Goal: Task Accomplishment & Management: Manage account settings

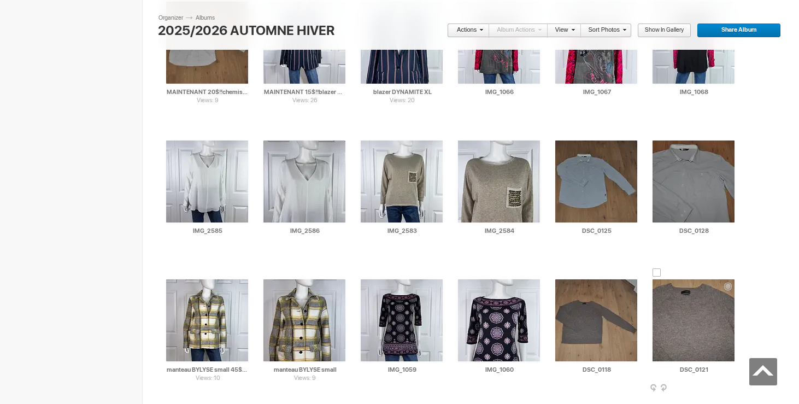
scroll to position [9983, 0]
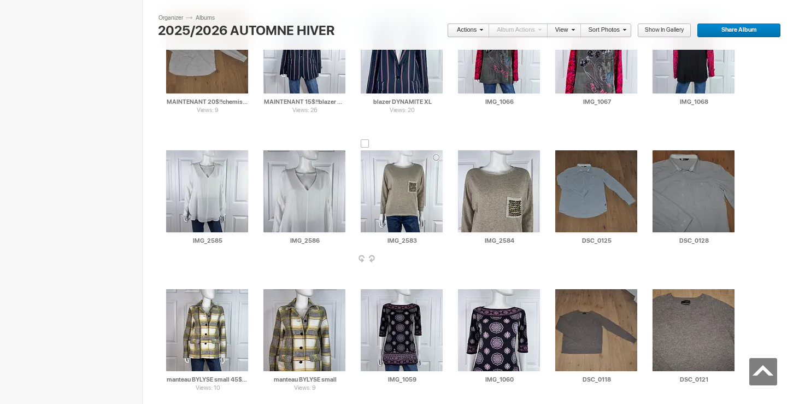
drag, startPoint x: 424, startPoint y: 242, endPoint x: 368, endPoint y: 242, distance: 55.7
click at [368, 242] on input "IMG_2583" at bounding box center [402, 241] width 83 height 10
click at [409, 242] on input "chandail S) [GEOGRAPHIC_DATA]" at bounding box center [402, 241] width 83 height 10
click at [440, 242] on input "chandail SO NICE" at bounding box center [402, 241] width 83 height 10
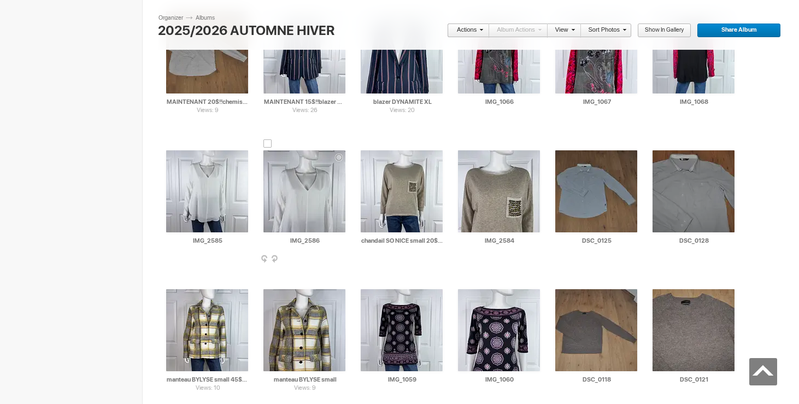
drag, startPoint x: 393, startPoint y: 240, endPoint x: 346, endPoint y: 238, distance: 47.0
type input "chandail SO NICE small 20$(comme neuf)"
drag, startPoint x: 521, startPoint y: 240, endPoint x: 471, endPoint y: 237, distance: 50.9
click at [471, 239] on input "IMG_2584" at bounding box center [499, 241] width 83 height 10
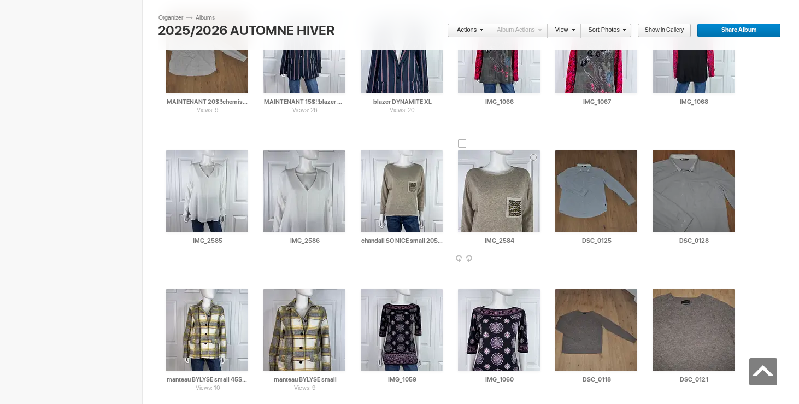
paste input "chandail SO NICE small"
click at [365, 142] on div at bounding box center [365, 143] width 9 height 9
click at [461, 145] on div at bounding box center [462, 143] width 9 height 9
type input "chandail SO NICE small"
click at [472, 28] on link "Actions" at bounding box center [465, 31] width 36 height 14
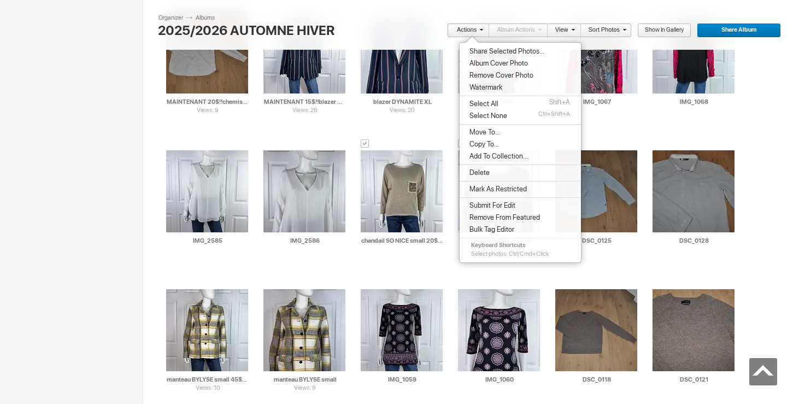
click at [498, 127] on li "Move To..." at bounding box center [520, 132] width 121 height 12
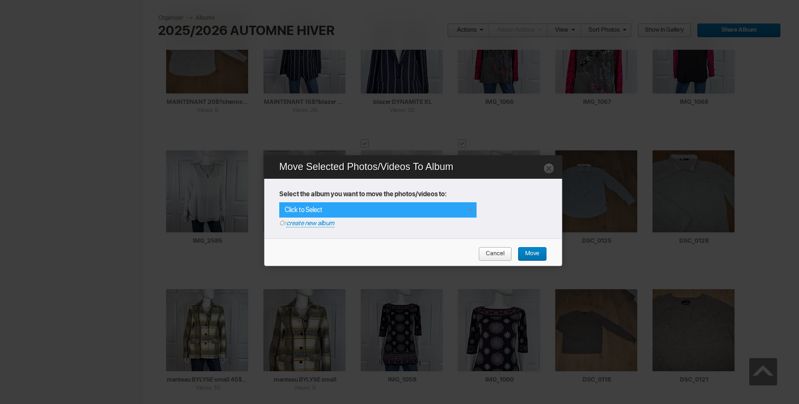
click at [473, 204] on div "Click to Select" at bounding box center [377, 209] width 197 height 15
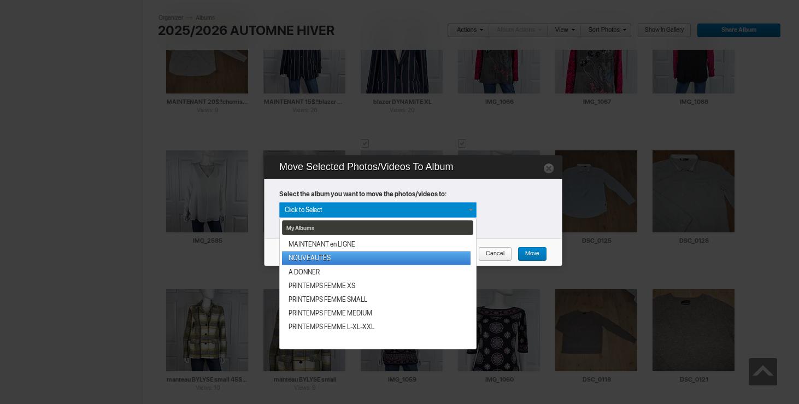
click at [360, 257] on link "NOUVEAUTÉS" at bounding box center [376, 258] width 189 height 14
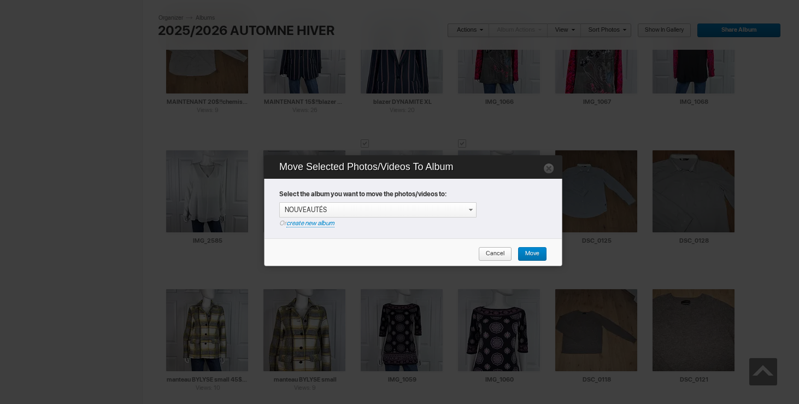
click at [528, 253] on span "Move" at bounding box center [529, 254] width 22 height 14
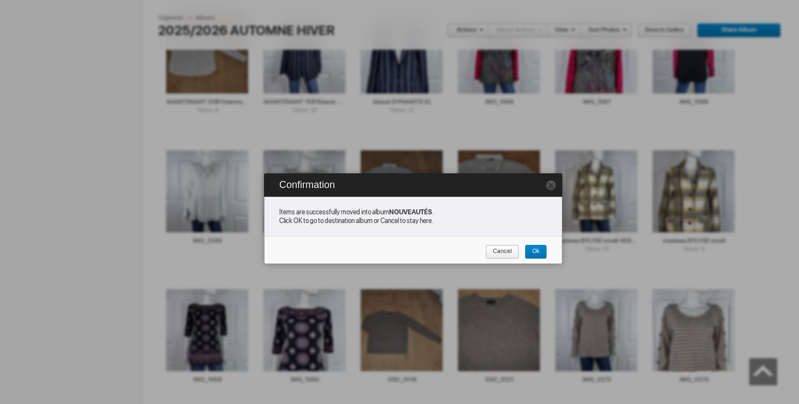
click at [505, 252] on span "Cancel" at bounding box center [498, 252] width 26 height 14
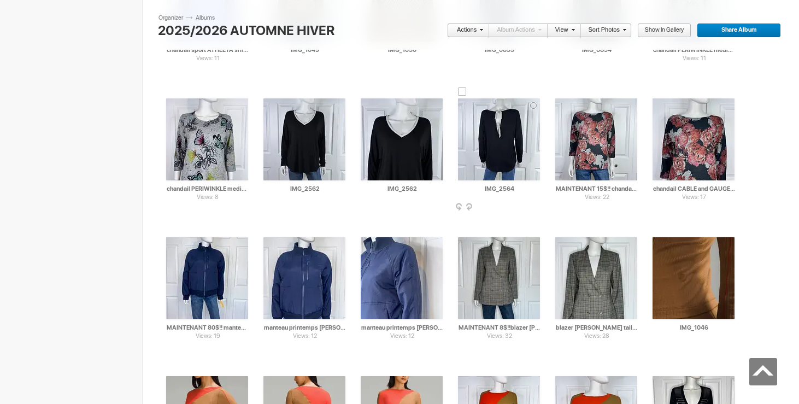
scroll to position [10872, 0]
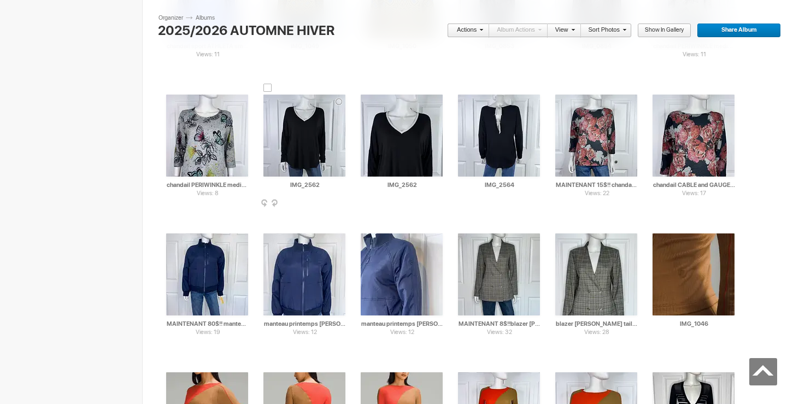
click at [286, 124] on img at bounding box center [304, 136] width 82 height 82
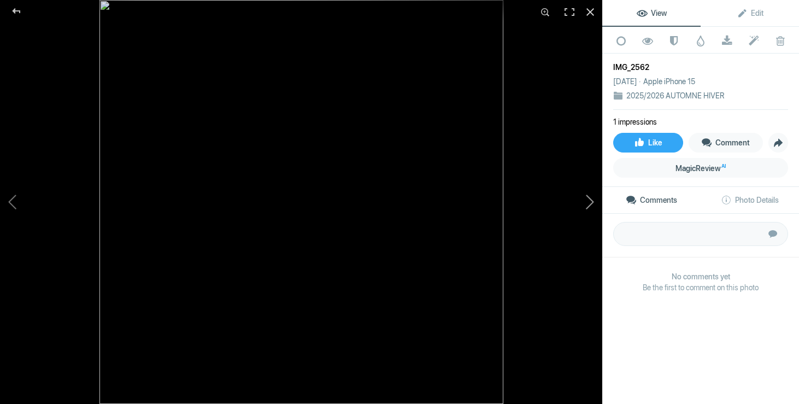
click at [586, 202] on button at bounding box center [561, 201] width 82 height 145
click at [592, 17] on div at bounding box center [590, 12] width 24 height 24
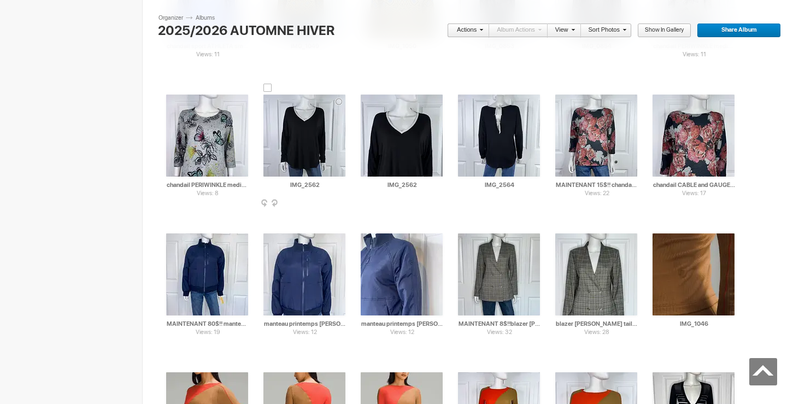
drag, startPoint x: 328, startPoint y: 187, endPoint x: 313, endPoint y: 101, distance: 87.7
click at [313, 101] on div "AI IMG_2562 HTML: Direct: Forum: Photo ID: 22450111 More..." at bounding box center [304, 136] width 82 height 82
click at [313, 101] on img at bounding box center [304, 136] width 82 height 82
click at [340, 181] on input "chandail TRISATN small" at bounding box center [304, 185] width 83 height 10
click at [340, 184] on input "chandail TRISATN small" at bounding box center [304, 185] width 83 height 10
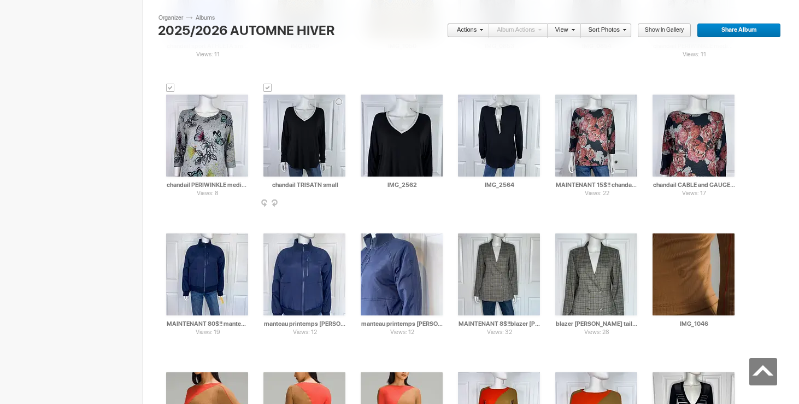
click at [322, 185] on input "chandail TRISATN small" at bounding box center [304, 185] width 83 height 10
click at [313, 184] on input "chandail [PERSON_NAME]" at bounding box center [304, 185] width 83 height 10
click at [344, 184] on input "chandail [PERSON_NAME]" at bounding box center [304, 185] width 83 height 10
drag, startPoint x: 297, startPoint y: 185, endPoint x: 257, endPoint y: 181, distance: 40.1
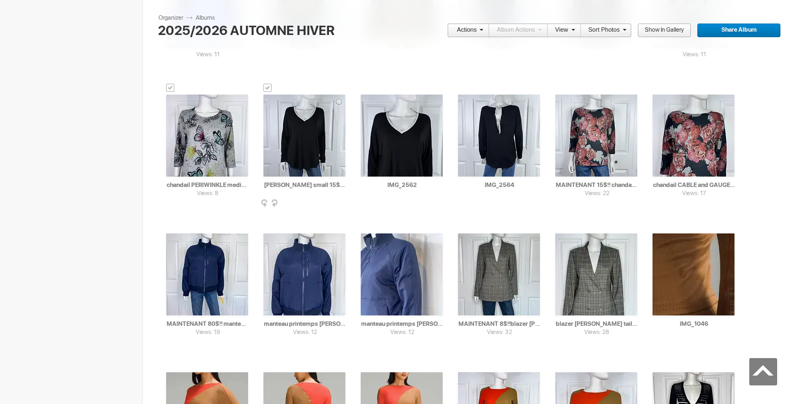
click at [257, 181] on div "AI chandail TRISTAN small 15$(comme neuf) HTML: Direct: Forum: Photo ID: 224501…" at bounding box center [304, 142] width 97 height 139
type input "[PERSON_NAME] small 15$(comme neuf)"
drag, startPoint x: 424, startPoint y: 185, endPoint x: 343, endPoint y: 184, distance: 80.9
paste input "chandail [PERSON_NAME]"
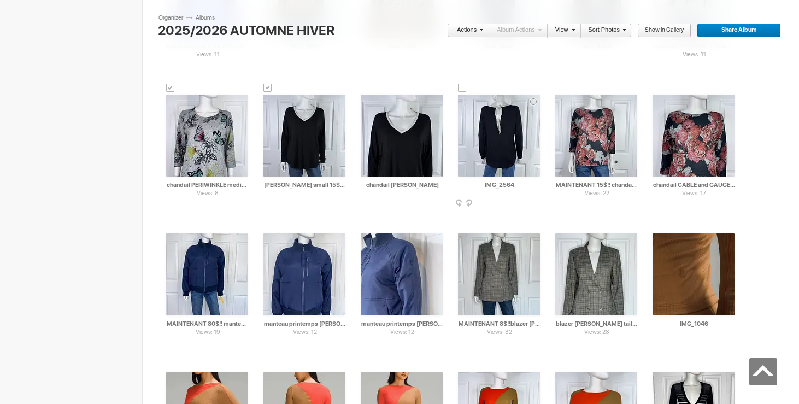
type input "chandail [PERSON_NAME]"
drag, startPoint x: 525, startPoint y: 187, endPoint x: 460, endPoint y: 184, distance: 65.6
click at [460, 184] on input "IMG_2564" at bounding box center [499, 185] width 83 height 10
paste input "chandail [PERSON_NAME]"
click at [168, 90] on div at bounding box center [170, 88] width 9 height 9
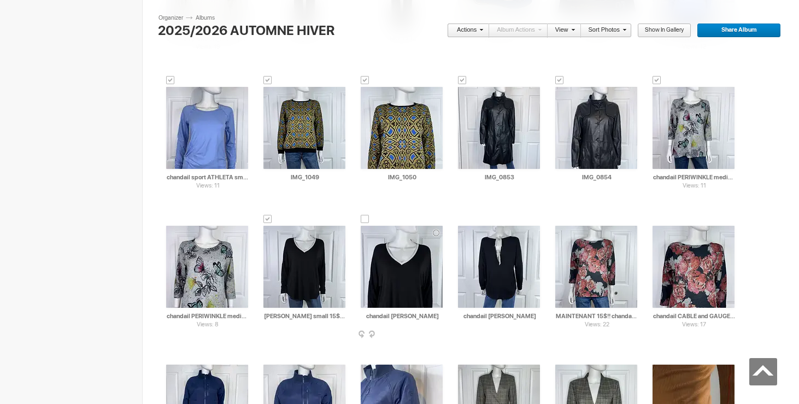
scroll to position [10677, 0]
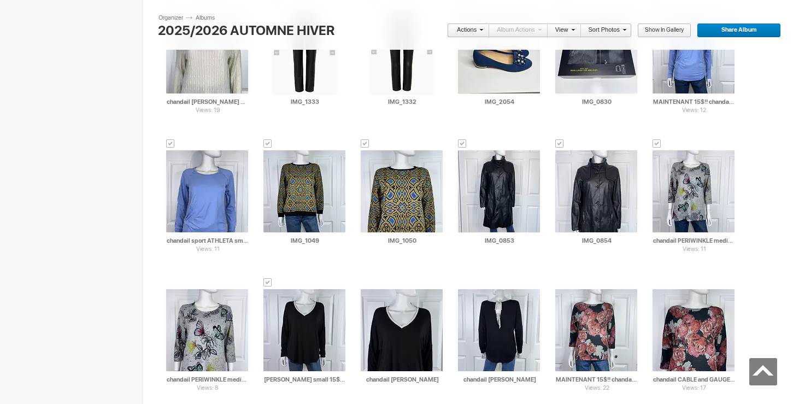
type input "chandail [PERSON_NAME]"
click at [479, 28] on span at bounding box center [480, 29] width 7 height 7
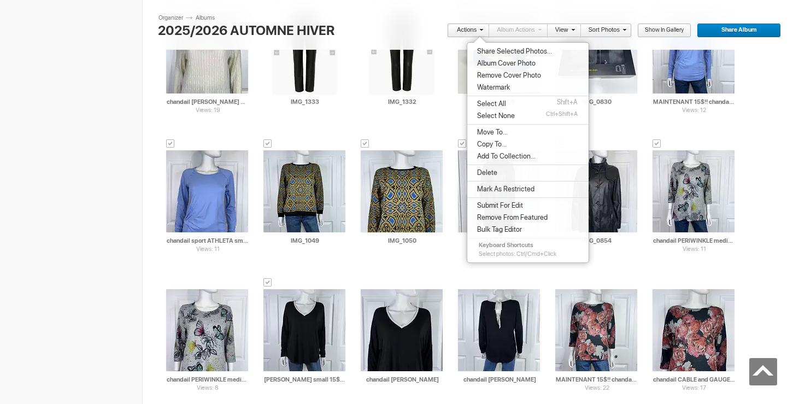
click at [498, 114] on span "Select None" at bounding box center [494, 115] width 41 height 9
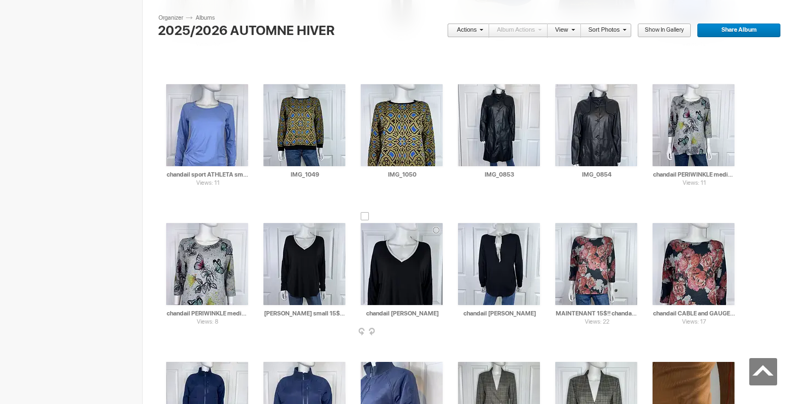
scroll to position [10763, 0]
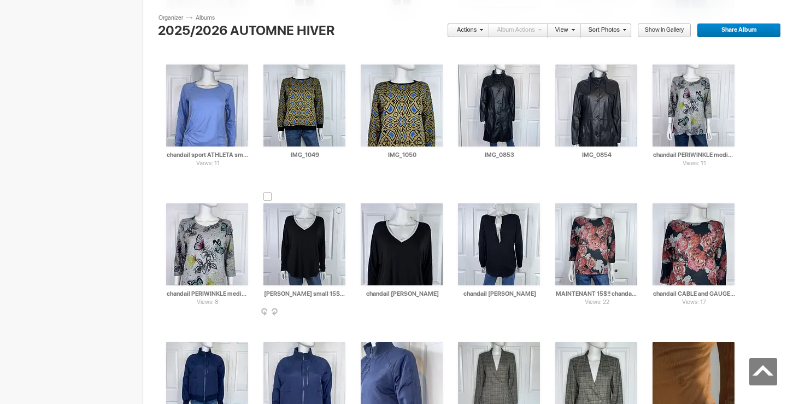
click at [269, 196] on div at bounding box center [267, 196] width 9 height 9
click at [363, 196] on div at bounding box center [365, 196] width 9 height 9
click at [463, 198] on div at bounding box center [462, 196] width 9 height 9
click at [480, 27] on span at bounding box center [480, 29] width 7 height 7
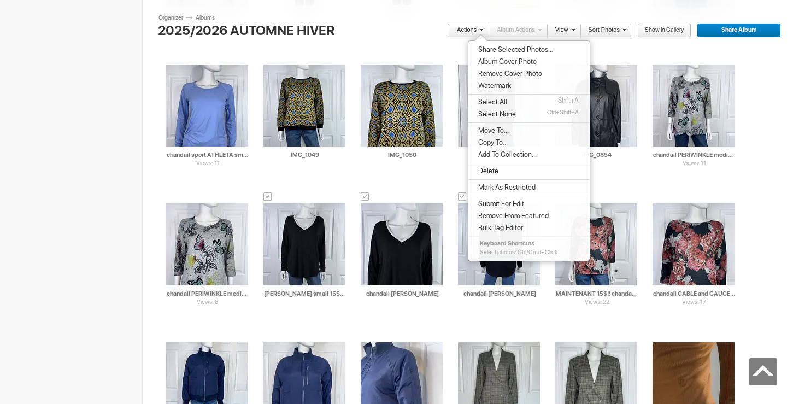
click at [503, 130] on span "Move To..." at bounding box center [492, 130] width 34 height 9
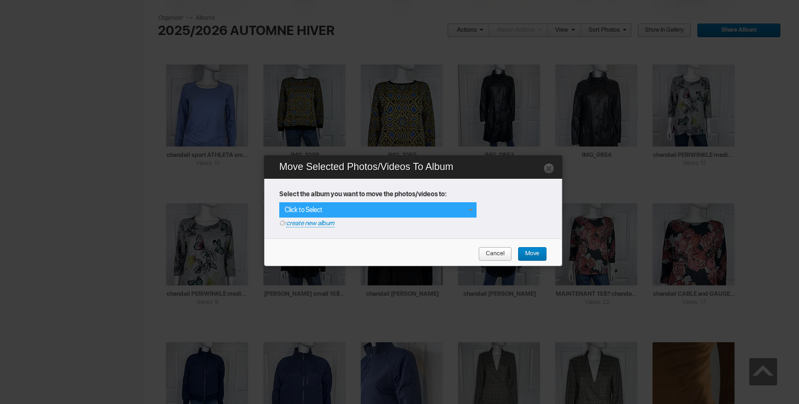
click at [461, 208] on div "Click to Select" at bounding box center [377, 209] width 197 height 15
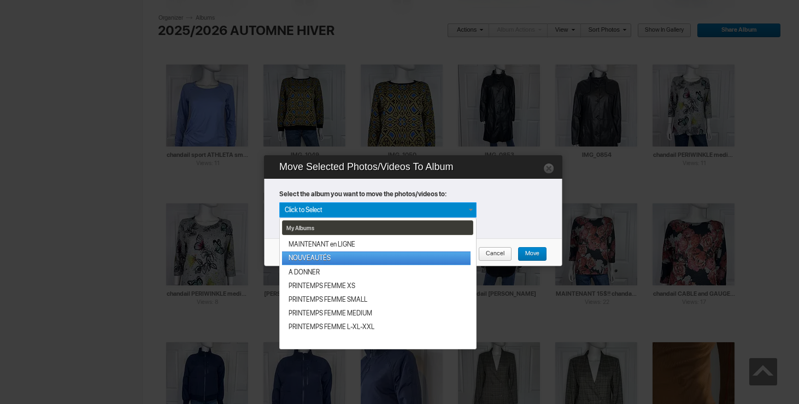
click at [378, 254] on link "NOUVEAUTÉS" at bounding box center [376, 258] width 189 height 14
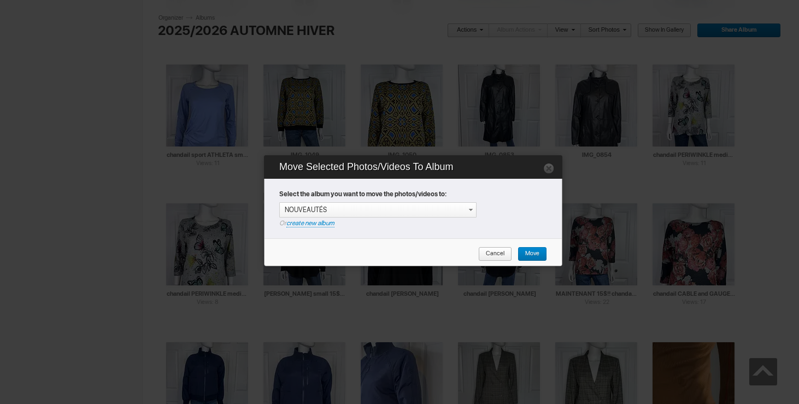
click at [525, 255] on span "Move" at bounding box center [529, 254] width 22 height 14
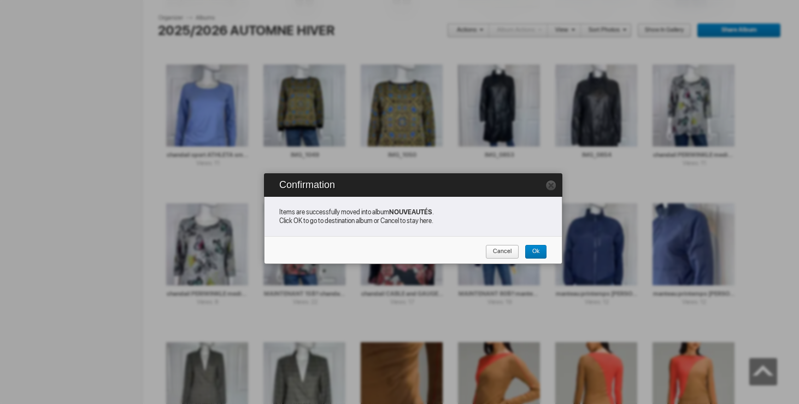
click at [501, 249] on span "Cancel" at bounding box center [498, 252] width 26 height 14
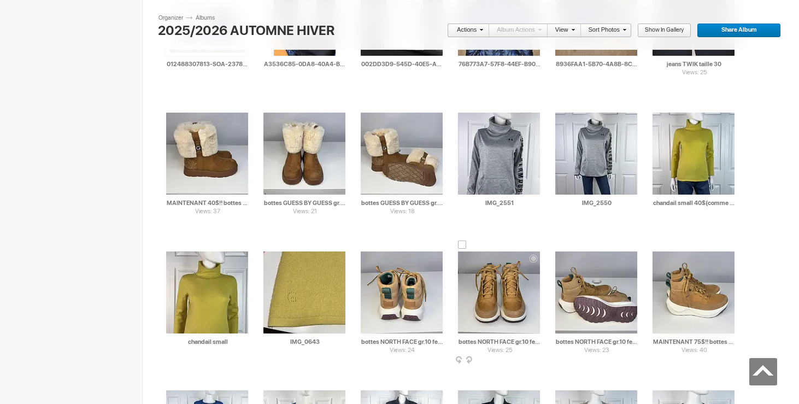
scroll to position [11560, 0]
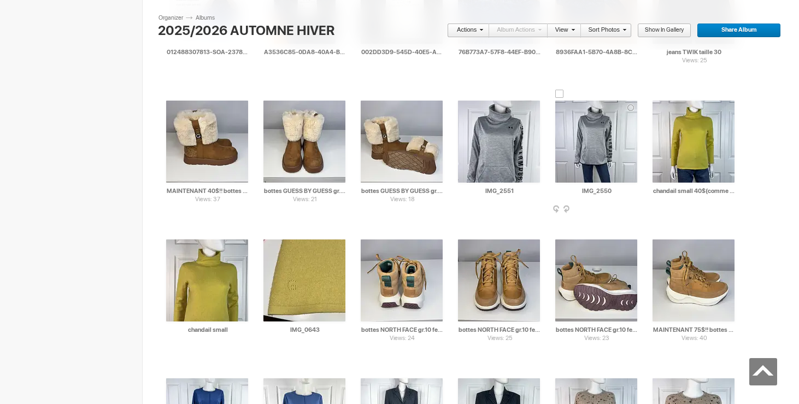
drag, startPoint x: 613, startPoint y: 188, endPoint x: 548, endPoint y: 185, distance: 65.1
click at [548, 185] on div "AI IMG_2550 HTML: Direct: Forum: Photo ID: 22450125 More... Order Print Submit …" at bounding box center [596, 148] width 97 height 139
click at [548, 185] on div "AI chandail UNDER AR HTML: Direct: Forum: Photo ID: 22450125 More... Order Prin…" at bounding box center [596, 148] width 97 height 139
click at [594, 132] on img at bounding box center [596, 142] width 82 height 82
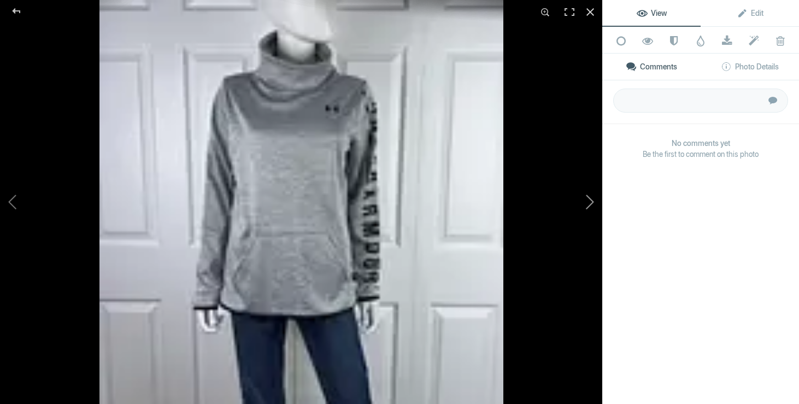
type input "chandail UNDER ARMOUR medium 25$(comme neuf, superbe)"
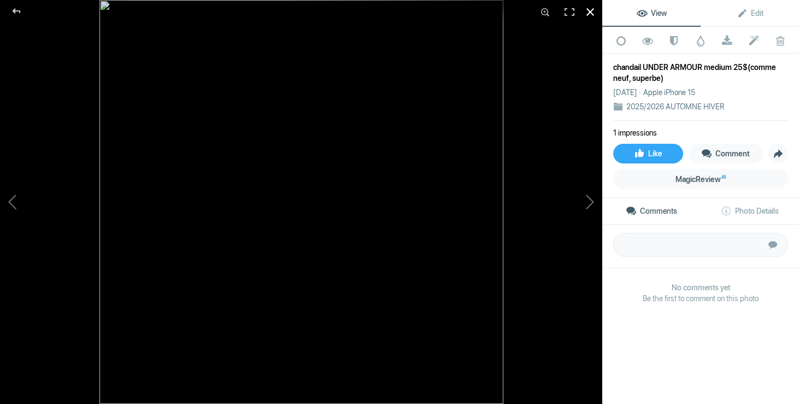
click at [589, 8] on div at bounding box center [590, 12] width 24 height 24
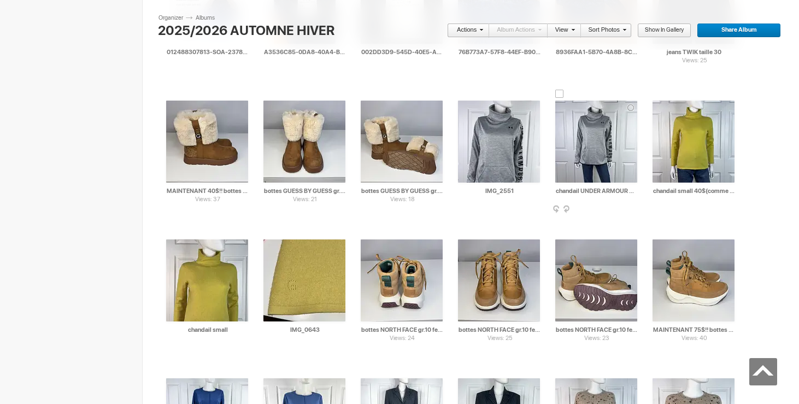
click at [625, 190] on input "chandail UNDER ARMOUR medium 25$(comme neuf, superbe)" at bounding box center [596, 191] width 83 height 10
drag, startPoint x: 608, startPoint y: 190, endPoint x: 551, endPoint y: 187, distance: 56.9
click at [551, 187] on div "AI chandail UNDER ARMOUR medium 25$(comme neuf, superbe) HTML: Direct: Forum: P…" at bounding box center [596, 148] width 97 height 139
drag, startPoint x: 527, startPoint y: 193, endPoint x: 451, endPoint y: 192, distance: 75.4
click at [451, 192] on div "AI IMG_2551 HTML: Direct: Forum: Photo ID: 22450122 More... Order Print Submit …" at bounding box center [498, 148] width 97 height 139
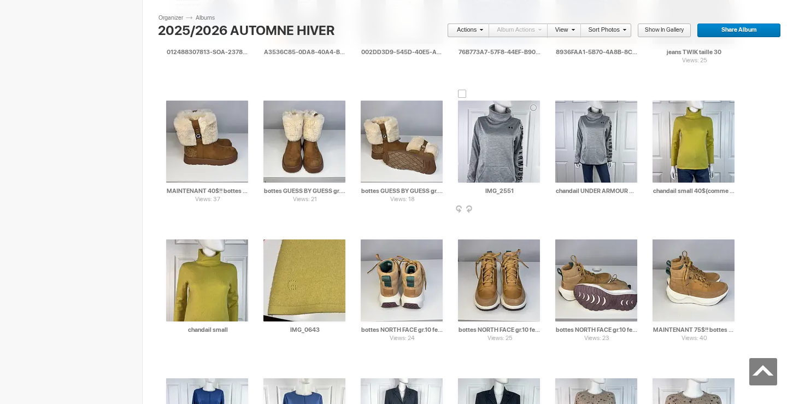
paste input "chandail UNDER ARMOUR medium"
click at [461, 96] on div at bounding box center [462, 94] width 9 height 9
click at [557, 94] on div at bounding box center [559, 94] width 9 height 9
type input "chandail UNDER ARMOUR medium"
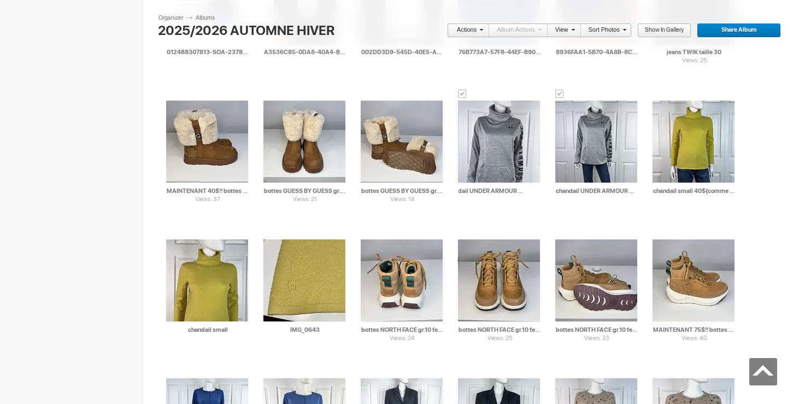
scroll to position [0, 0]
click at [477, 27] on link "Actions" at bounding box center [465, 31] width 36 height 14
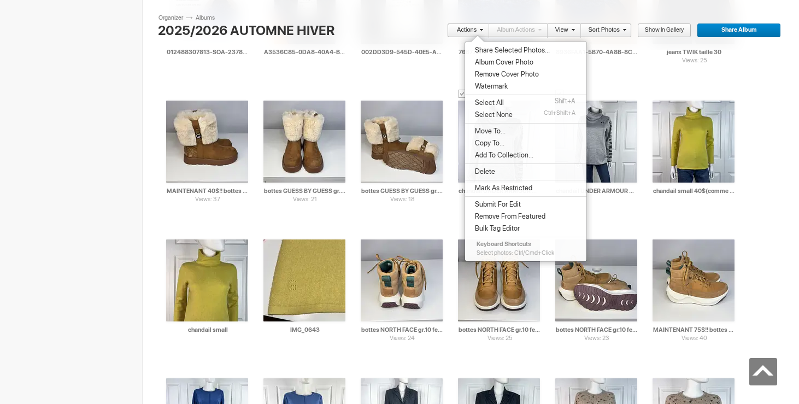
click at [499, 132] on span "Move To..." at bounding box center [489, 131] width 34 height 9
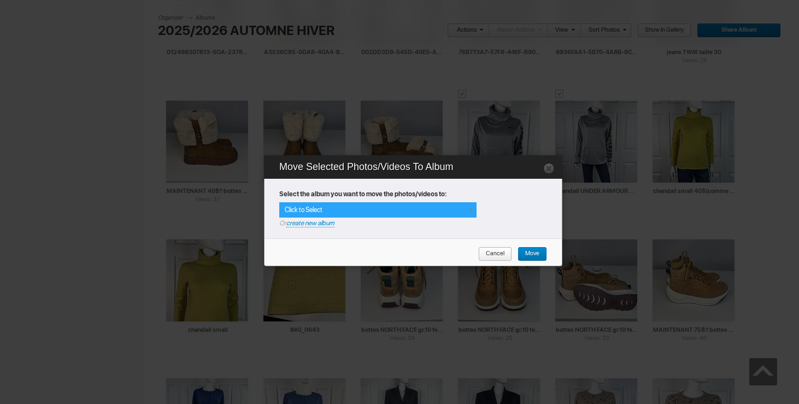
click at [467, 207] on span at bounding box center [470, 209] width 9 height 9
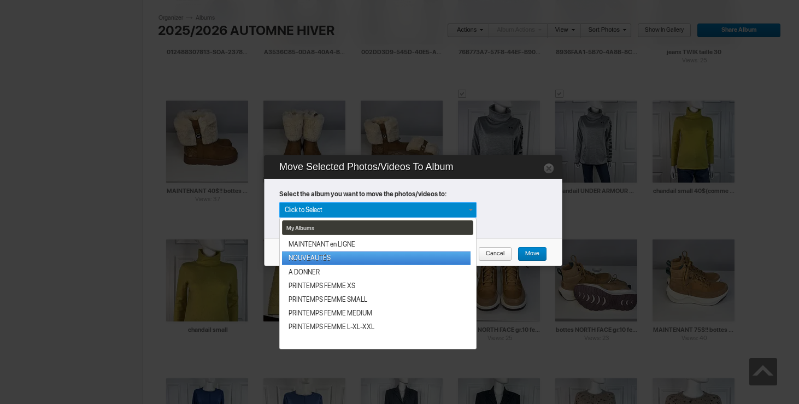
click at [349, 257] on link "NOUVEAUTÉS" at bounding box center [376, 258] width 189 height 14
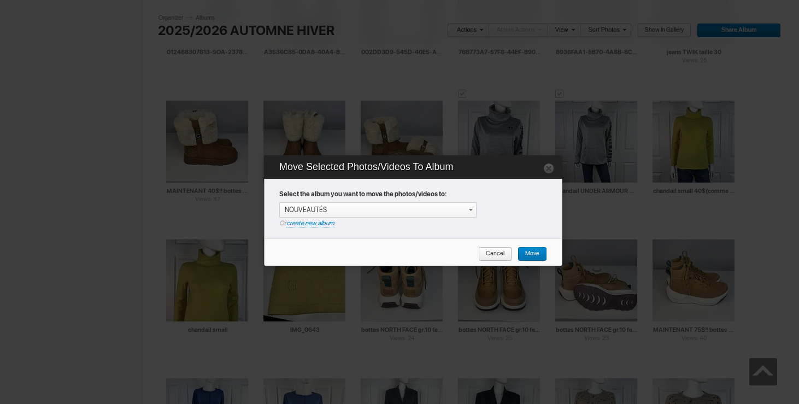
click at [541, 255] on link "Move" at bounding box center [533, 254] width 30 height 14
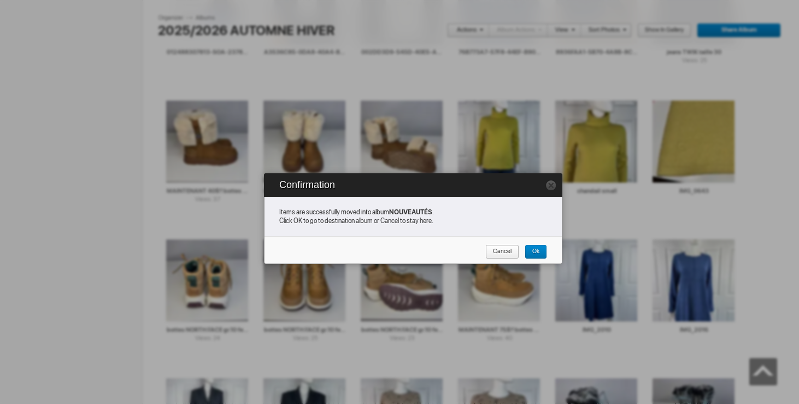
click at [505, 252] on span "Cancel" at bounding box center [498, 252] width 26 height 14
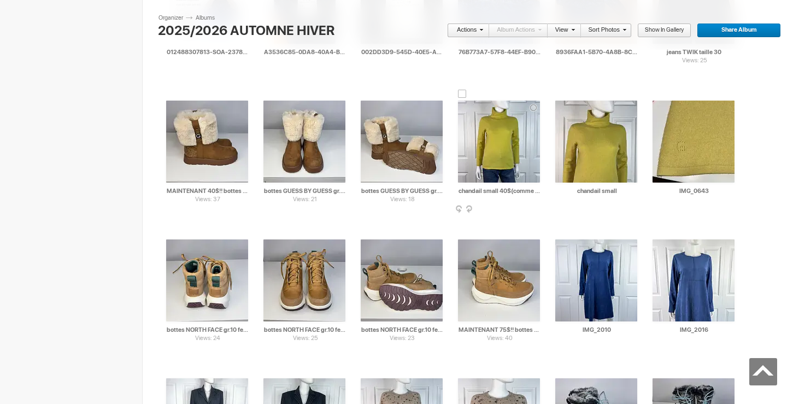
click at [484, 190] on input "chandail small 40$(comme neuf, 100% cachemire)" at bounding box center [499, 191] width 83 height 10
click at [534, 192] on input "[PERSON_NAME] cachemire fait small 40$(comme neuf, 100% cachemire)" at bounding box center [499, 191] width 83 height 10
click at [735, 208] on span at bounding box center [733, 209] width 11 height 9
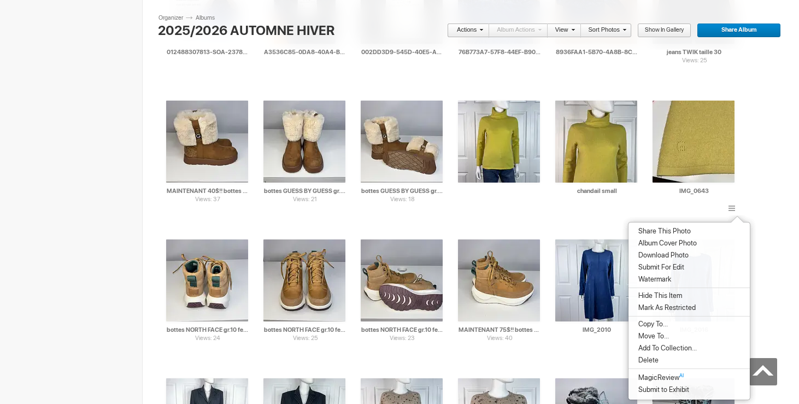
click at [647, 364] on span "Delete" at bounding box center [647, 360] width 24 height 9
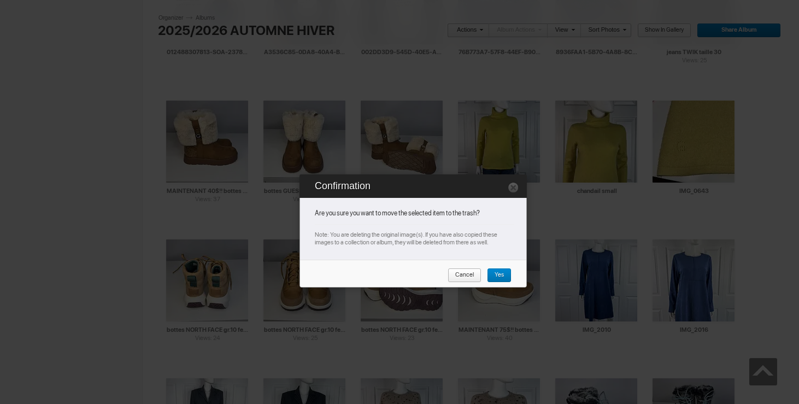
type input "[PERSON_NAME] cachemire fait small 40$(comme neuf, 100% cachemire)"
click at [504, 274] on link "Yes" at bounding box center [499, 275] width 25 height 14
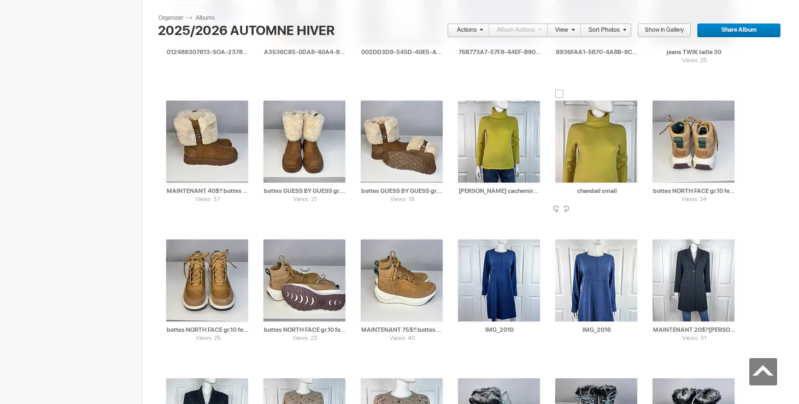
click at [562, 92] on div at bounding box center [559, 94] width 9 height 9
click at [460, 92] on div at bounding box center [462, 94] width 9 height 9
click at [463, 27] on link "Actions" at bounding box center [465, 31] width 36 height 14
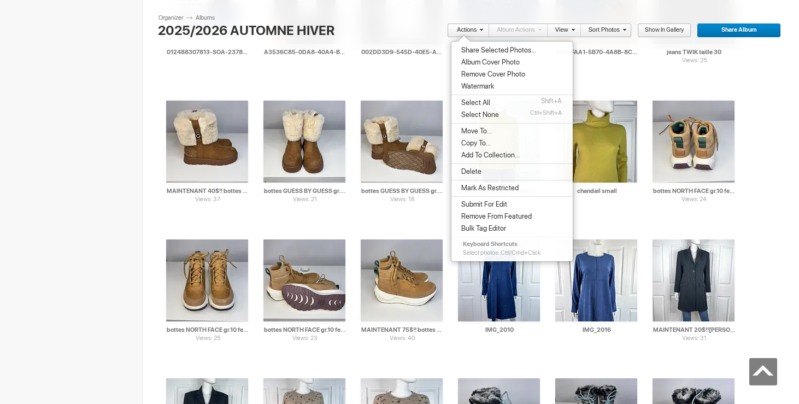
click at [487, 132] on span "Move To..." at bounding box center [475, 131] width 34 height 9
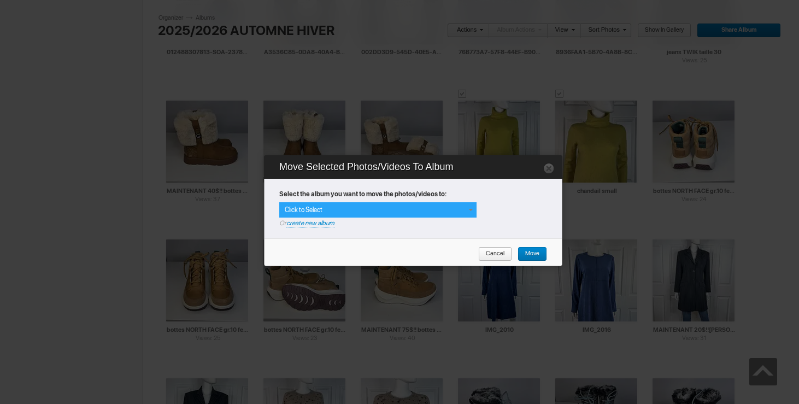
click at [469, 209] on span at bounding box center [470, 209] width 9 height 9
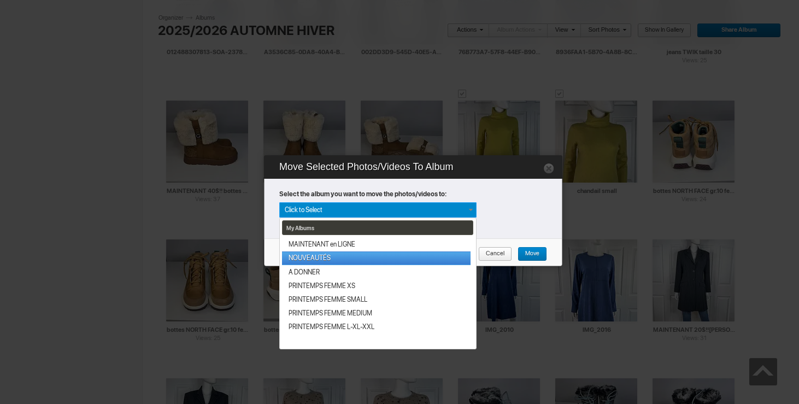
click at [360, 252] on link "NOUVEAUTÉS" at bounding box center [376, 258] width 189 height 14
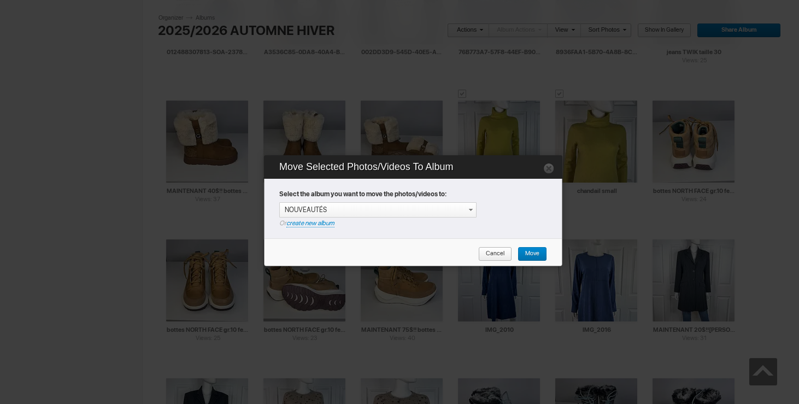
click at [533, 250] on span "Move" at bounding box center [529, 254] width 22 height 14
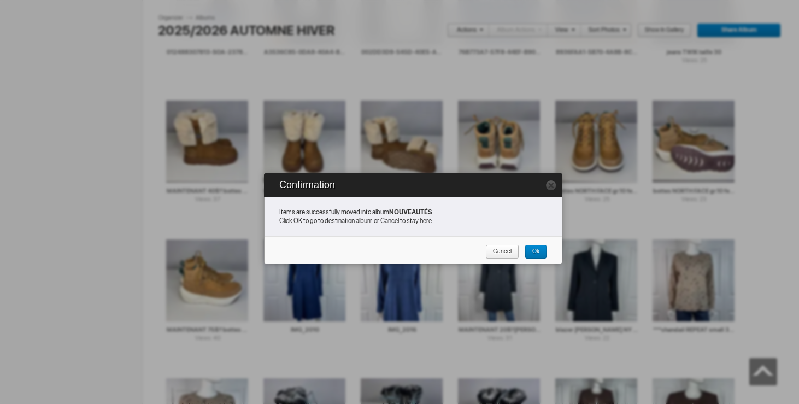
click at [502, 251] on span "Cancel" at bounding box center [498, 252] width 26 height 14
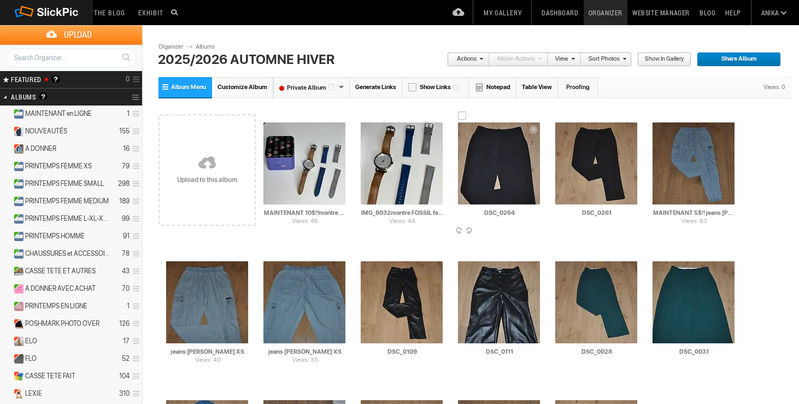
click at [510, 137] on img at bounding box center [499, 163] width 82 height 82
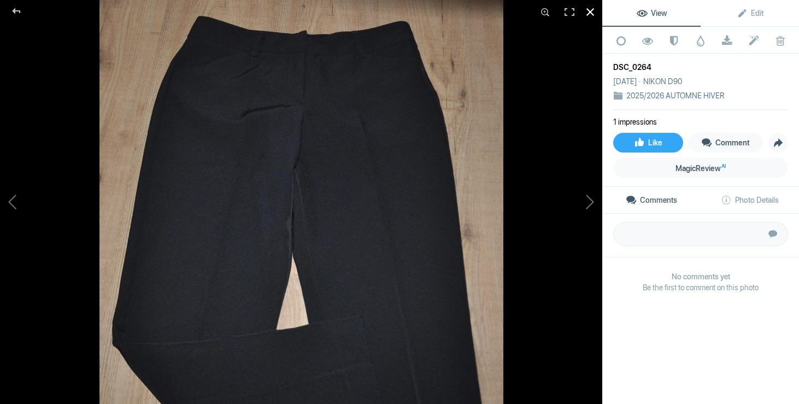
click at [588, 9] on div at bounding box center [590, 12] width 24 height 24
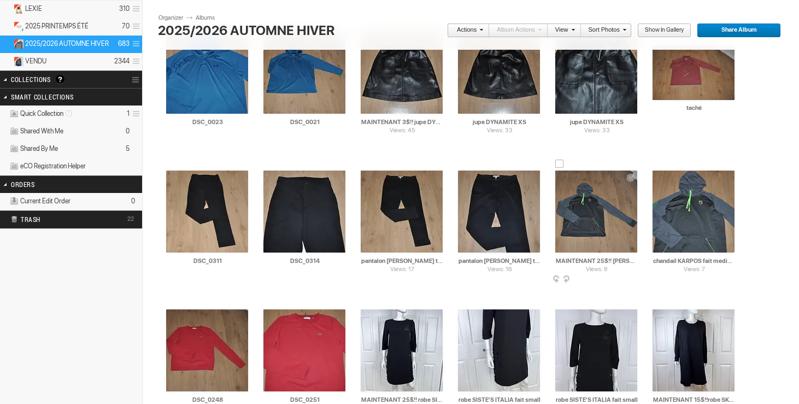
scroll to position [390, 0]
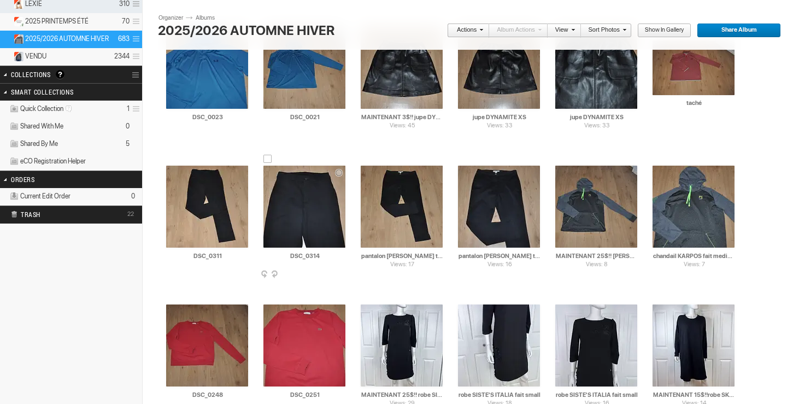
click at [304, 193] on img at bounding box center [304, 207] width 82 height 82
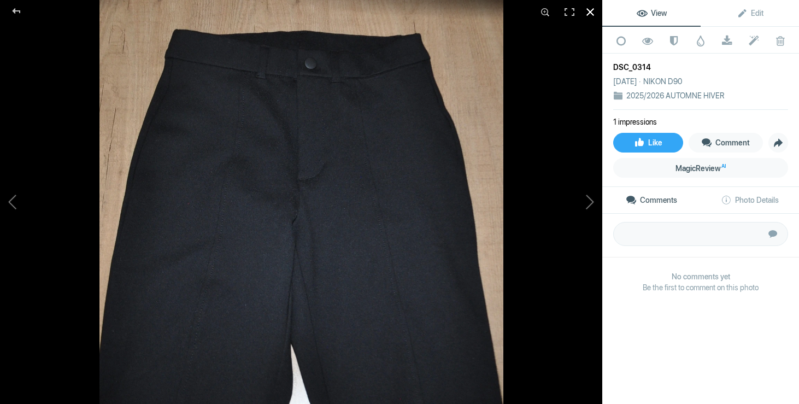
click at [588, 13] on div at bounding box center [590, 12] width 24 height 24
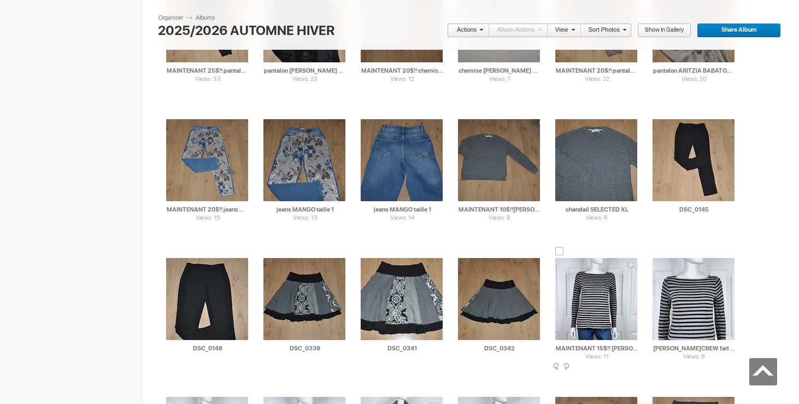
scroll to position [1309, 0]
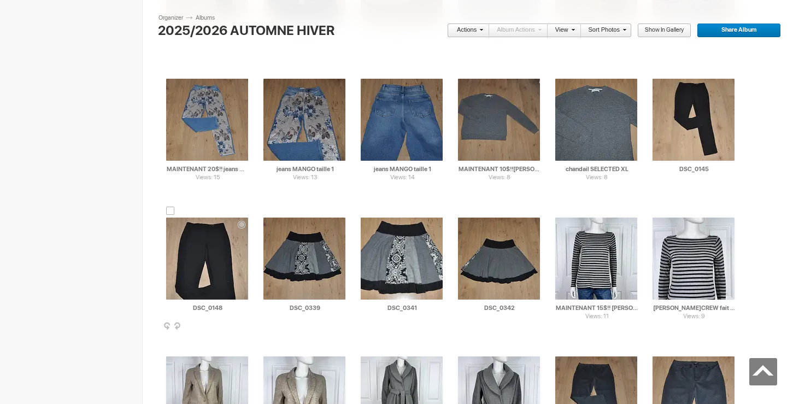
click at [204, 243] on img at bounding box center [207, 259] width 82 height 82
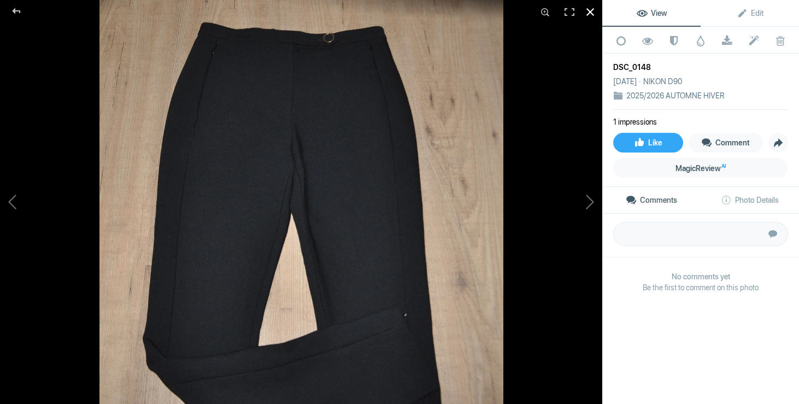
click at [588, 9] on div at bounding box center [590, 12] width 24 height 24
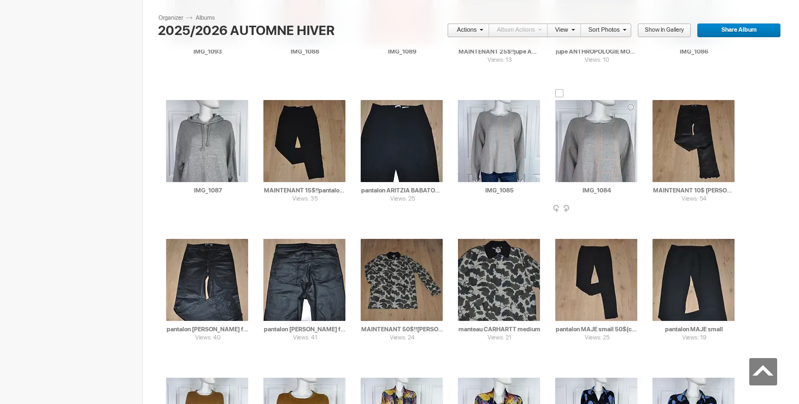
scroll to position [3687, 0]
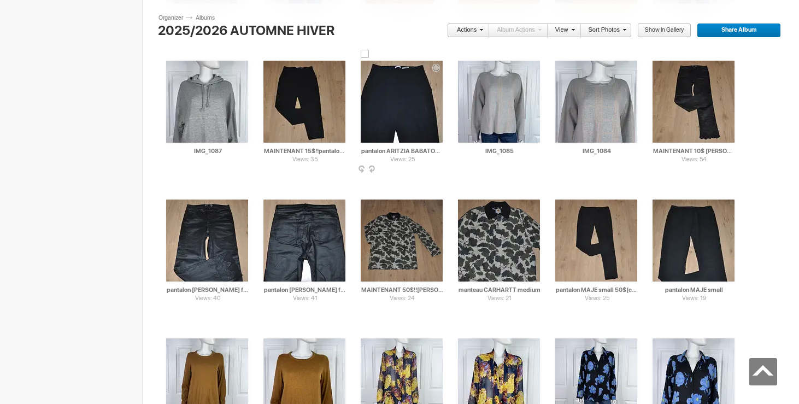
click at [409, 102] on img at bounding box center [402, 102] width 82 height 82
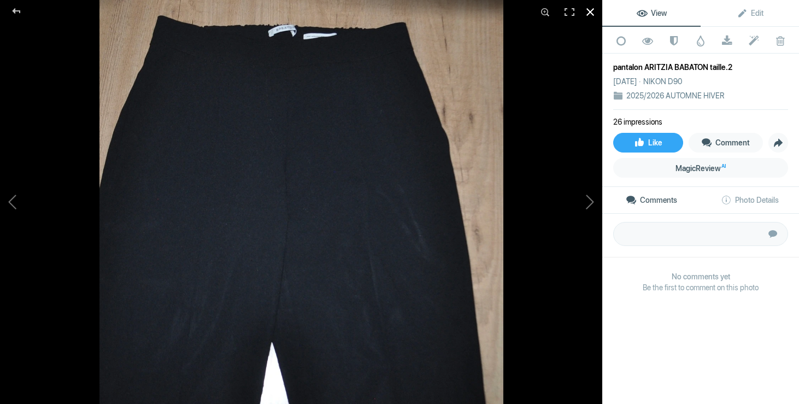
click at [592, 10] on div at bounding box center [590, 12] width 24 height 24
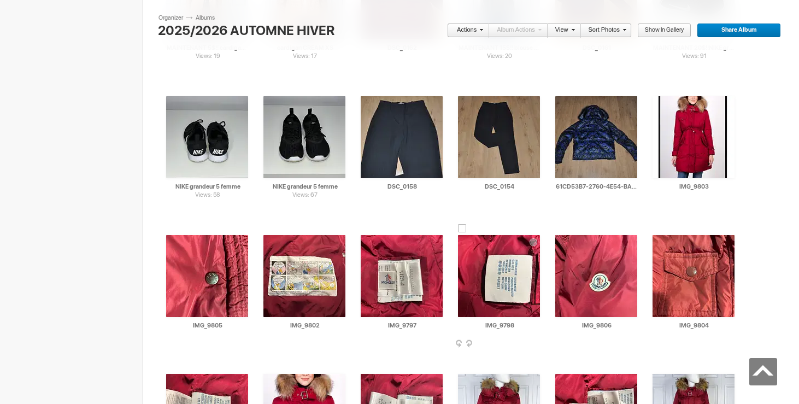
scroll to position [15284, 0]
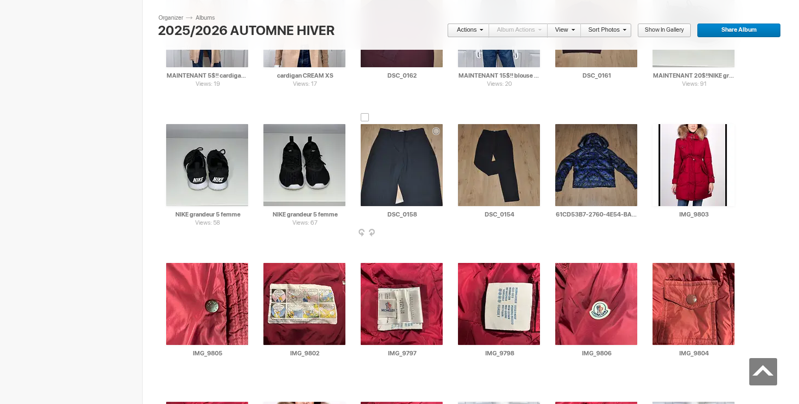
click at [409, 154] on img at bounding box center [402, 165] width 82 height 82
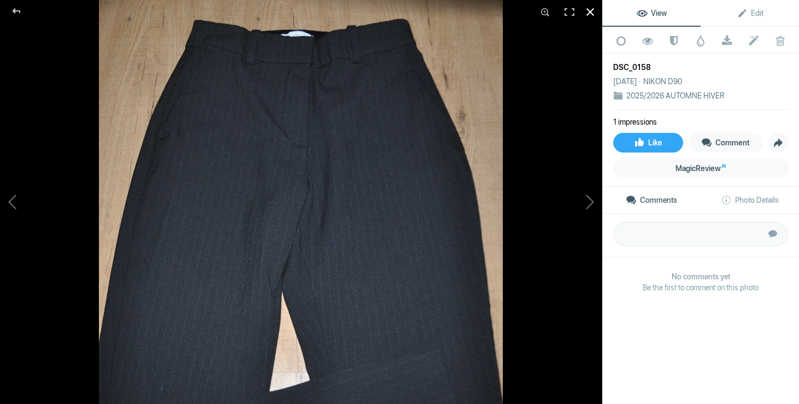
click at [592, 10] on div at bounding box center [590, 12] width 24 height 24
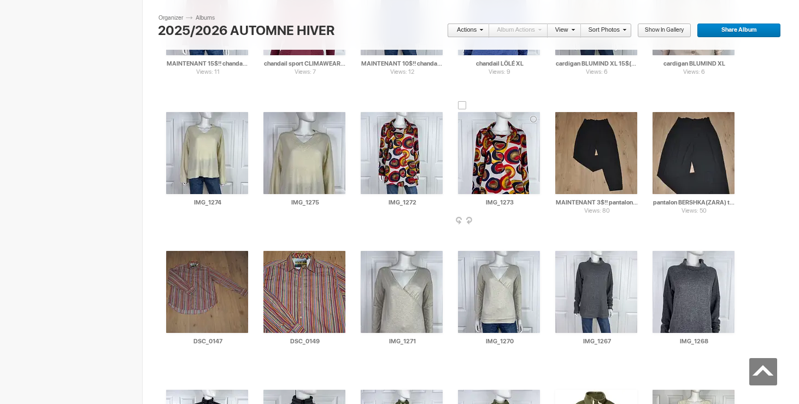
scroll to position [6945, 0]
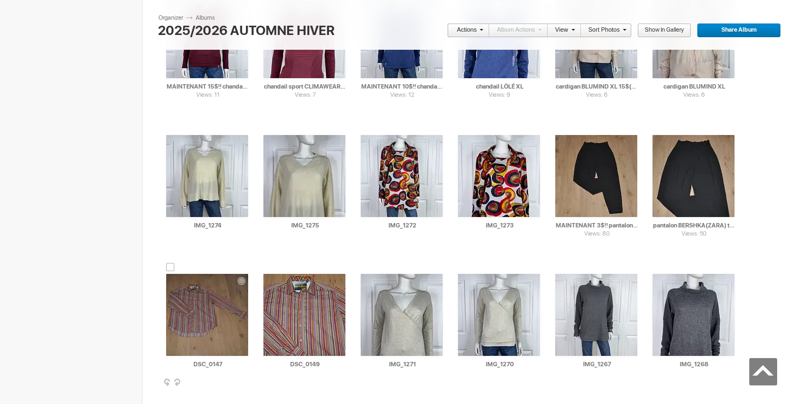
click at [209, 306] on img at bounding box center [207, 315] width 82 height 82
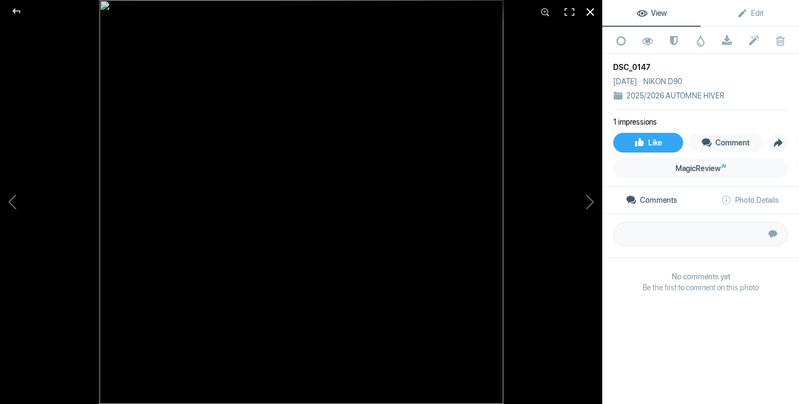
click at [592, 9] on div at bounding box center [590, 12] width 24 height 24
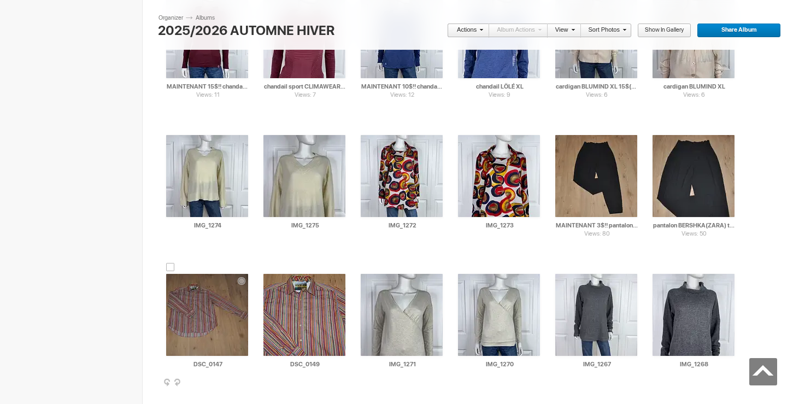
drag, startPoint x: 223, startPoint y: 364, endPoint x: 163, endPoint y: 363, distance: 60.1
click at [162, 364] on div "AI DSC_0147 HTML: Direct: Forum: Photo ID: 22451887 More... Order Print Submit …" at bounding box center [206, 321] width 97 height 139
click at [202, 363] on input "chemise [PERSON_NAME] XL 50$(commeneuf, payé 380$)" at bounding box center [207, 364] width 83 height 10
click at [168, 363] on input "chemise [PERSON_NAME] XL 50$(comme neuf, payé 380$)" at bounding box center [207, 364] width 83 height 10
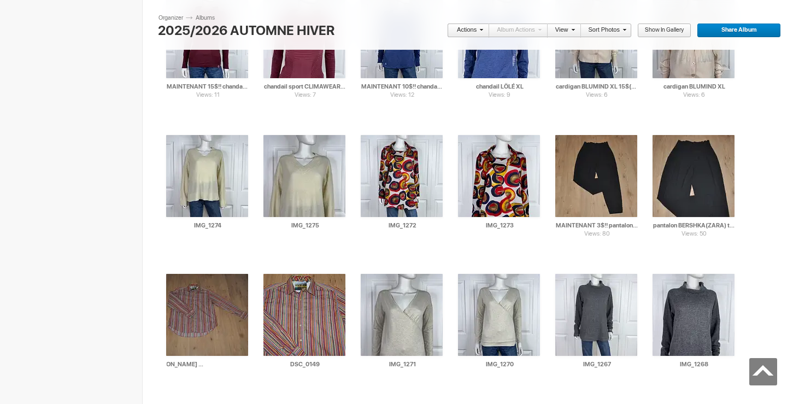
scroll to position [0, 0]
drag, startPoint x: 208, startPoint y: 365, endPoint x: 146, endPoint y: 362, distance: 61.8
type input "chemise [PERSON_NAME] XL 50$(comme neuf, payé 380$)"
drag, startPoint x: 329, startPoint y: 365, endPoint x: 252, endPoint y: 361, distance: 77.2
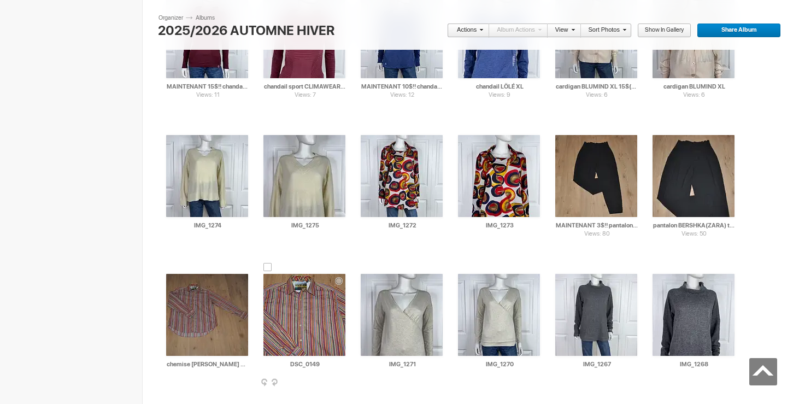
paste input "chemise [PERSON_NAME]"
click at [173, 268] on div at bounding box center [170, 267] width 9 height 9
click at [271, 267] on div at bounding box center [267, 267] width 9 height 9
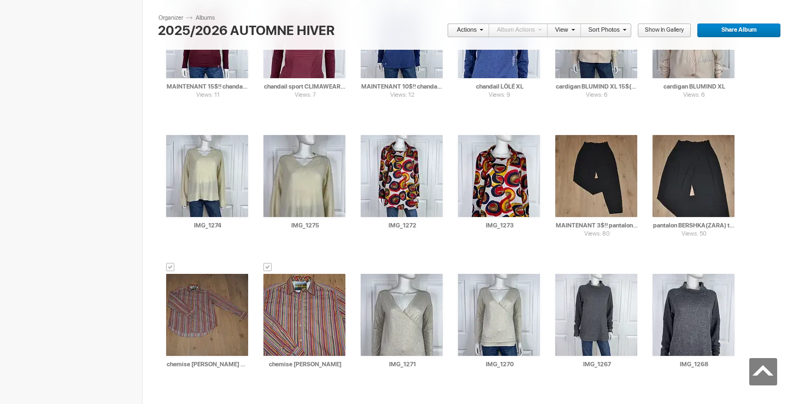
type input "chemise [PERSON_NAME]"
click at [479, 28] on span at bounding box center [480, 29] width 7 height 7
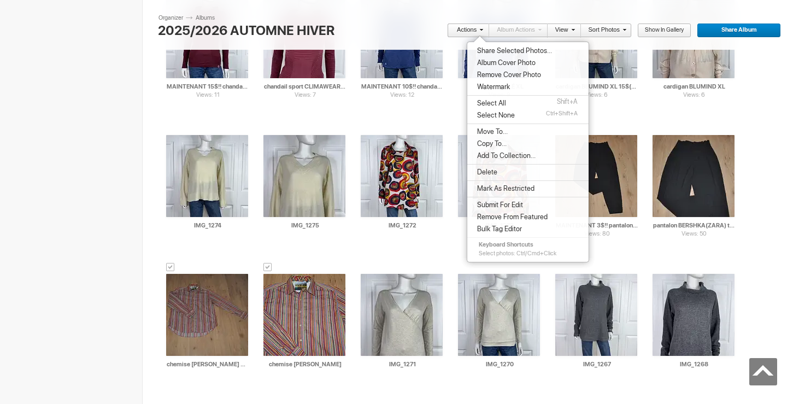
click at [495, 130] on span "Move To..." at bounding box center [491, 131] width 34 height 9
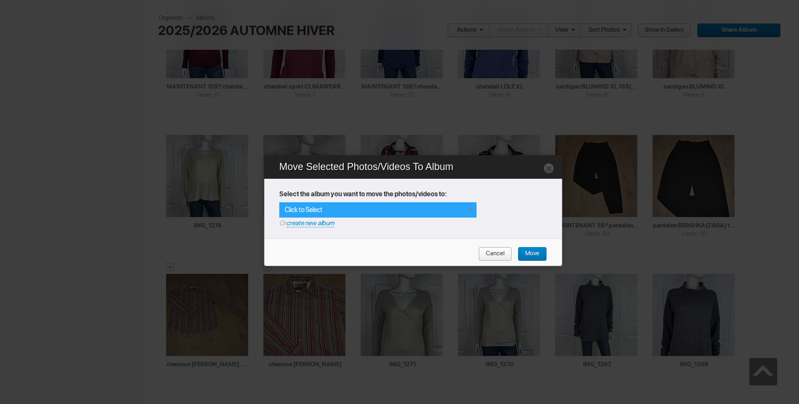
click at [463, 209] on div "Click to Select" at bounding box center [377, 209] width 197 height 15
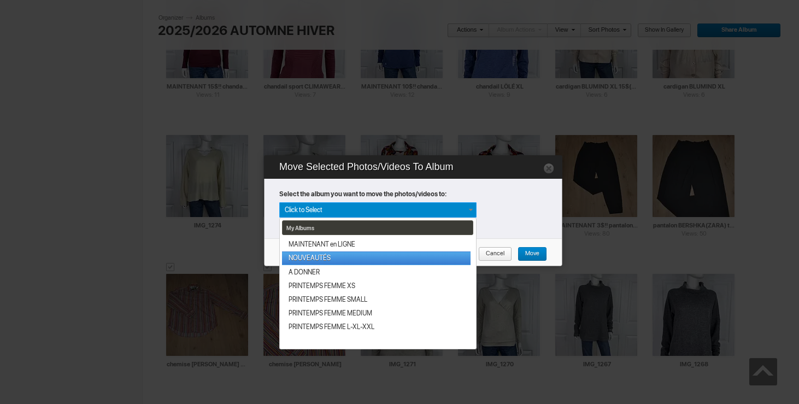
click at [354, 257] on link "NOUVEAUTÉS" at bounding box center [376, 258] width 189 height 14
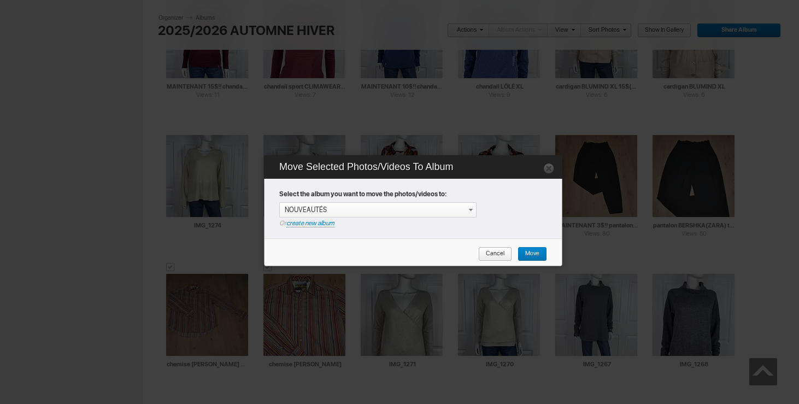
click at [533, 251] on span "Move" at bounding box center [529, 254] width 22 height 14
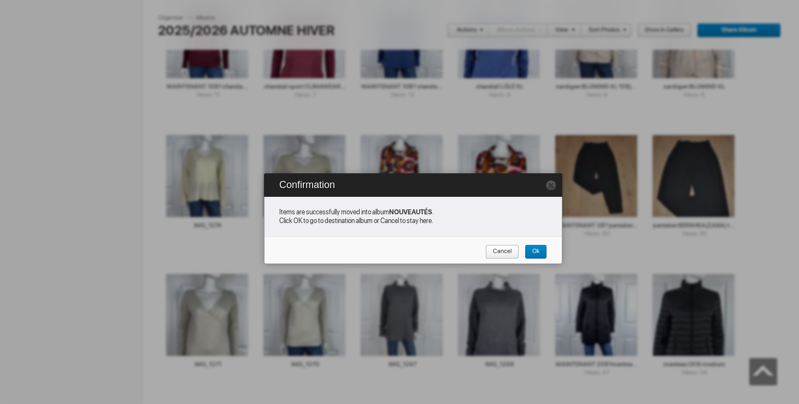
click at [512, 248] on link "Cancel" at bounding box center [502, 252] width 34 height 14
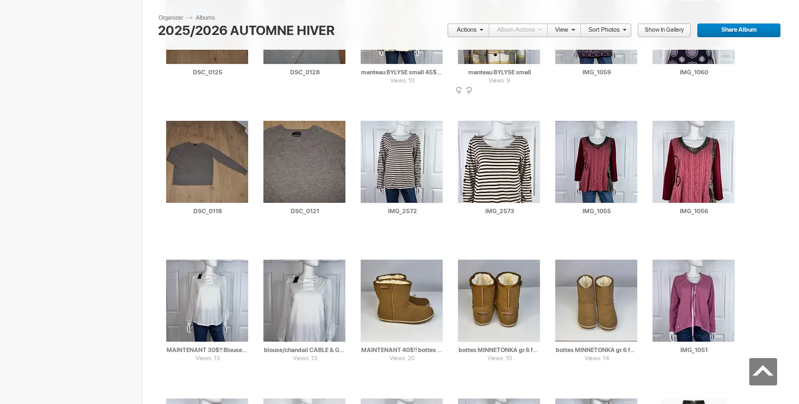
scroll to position [10154, 0]
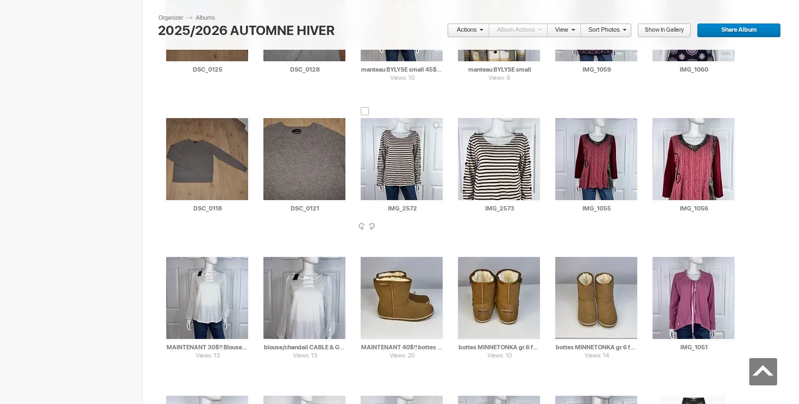
drag, startPoint x: 422, startPoint y: 208, endPoint x: 319, endPoint y: 208, distance: 103.8
click at [402, 165] on img at bounding box center [402, 159] width 82 height 82
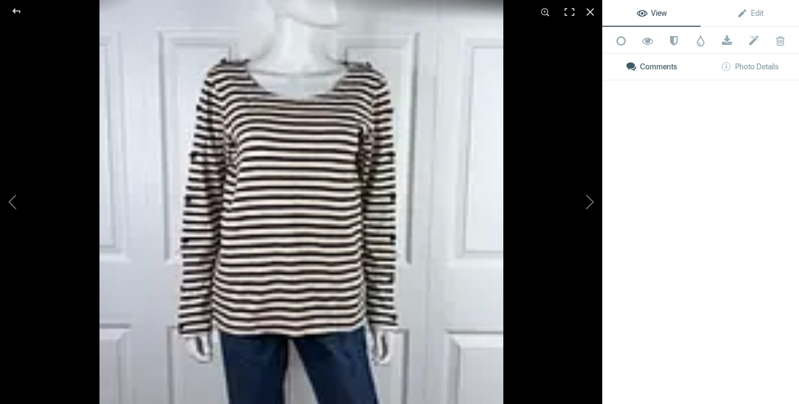
type input "chandail SCOTH and SODA"
